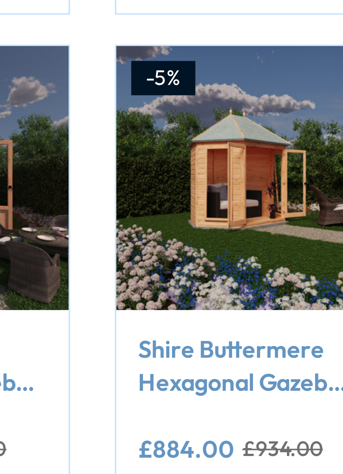
scroll to position [384, 0]
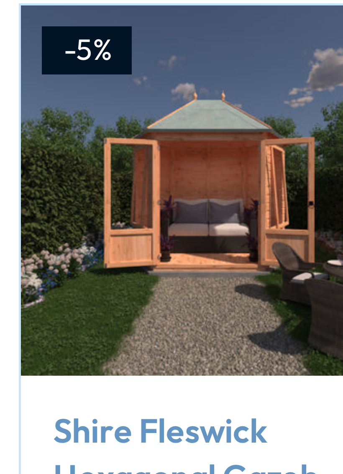
click at [60, 325] on img at bounding box center [97, 362] width 74 height 74
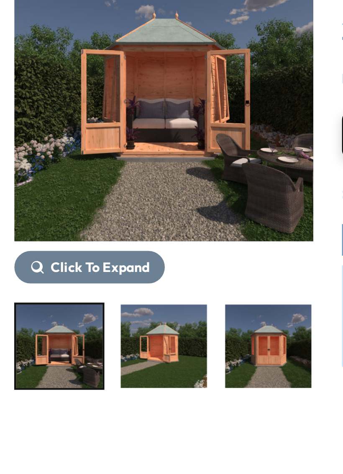
click at [41, 273] on img "1 / 9" at bounding box center [26, 291] width 38 height 36
click at [31, 273] on img "1 / 9" at bounding box center [26, 291] width 38 height 36
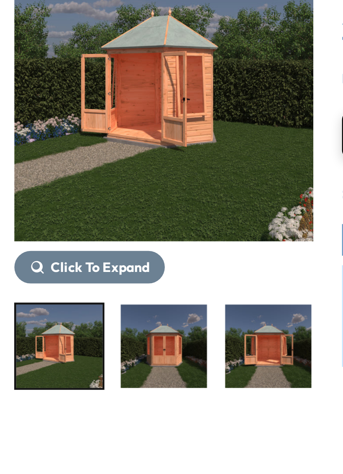
click at [71, 273] on img "3 / 9" at bounding box center [72, 291] width 38 height 36
click at [189, 273] on img "6 / 9" at bounding box center [208, 291] width 38 height 36
